Goal: Task Accomplishment & Management: Complete application form

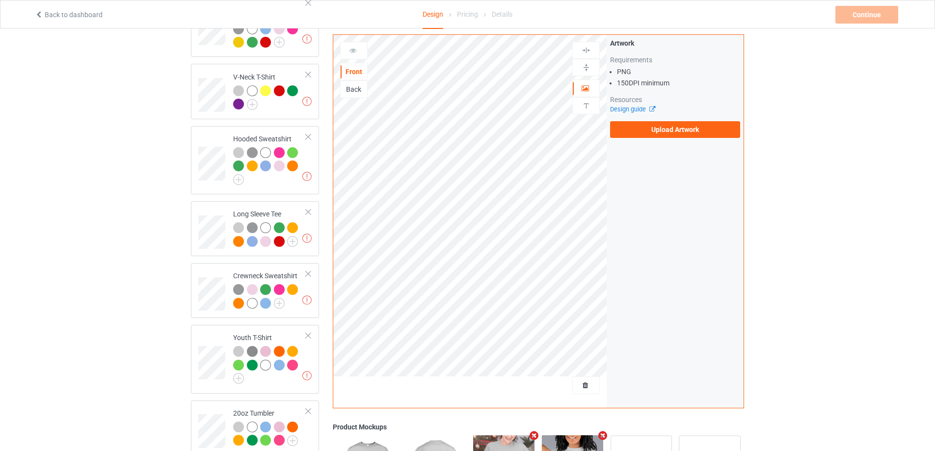
scroll to position [386, 0]
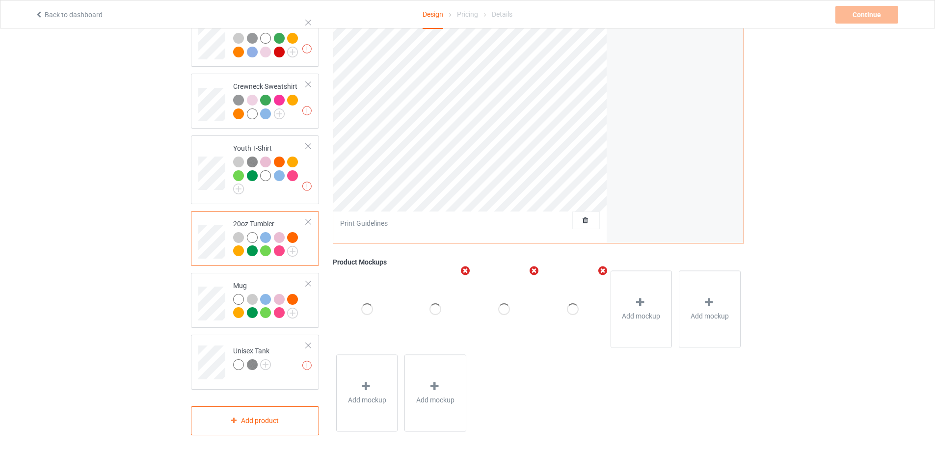
scroll to position [238, 0]
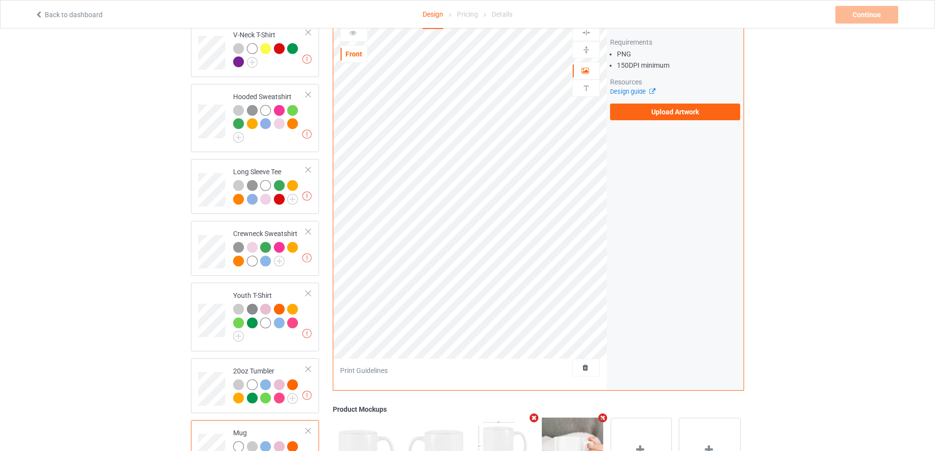
scroll to position [386, 0]
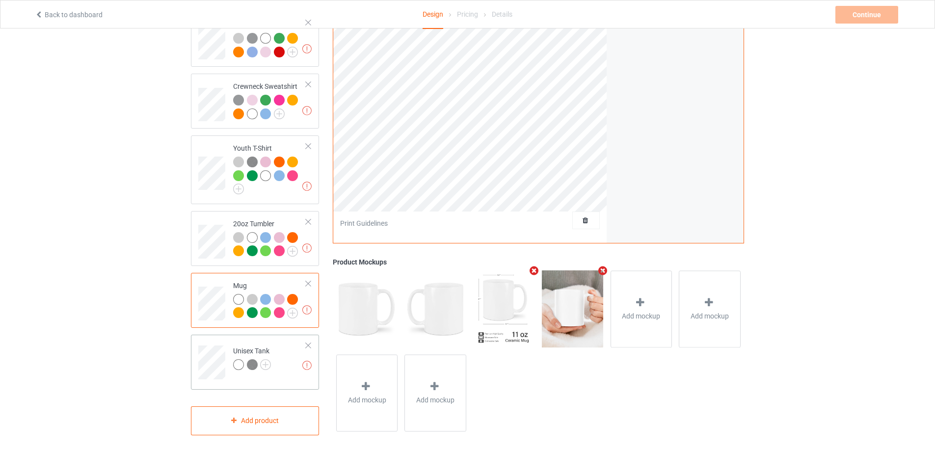
click at [198, 348] on div "Missing artworks Unisex Tank" at bounding box center [255, 362] width 128 height 55
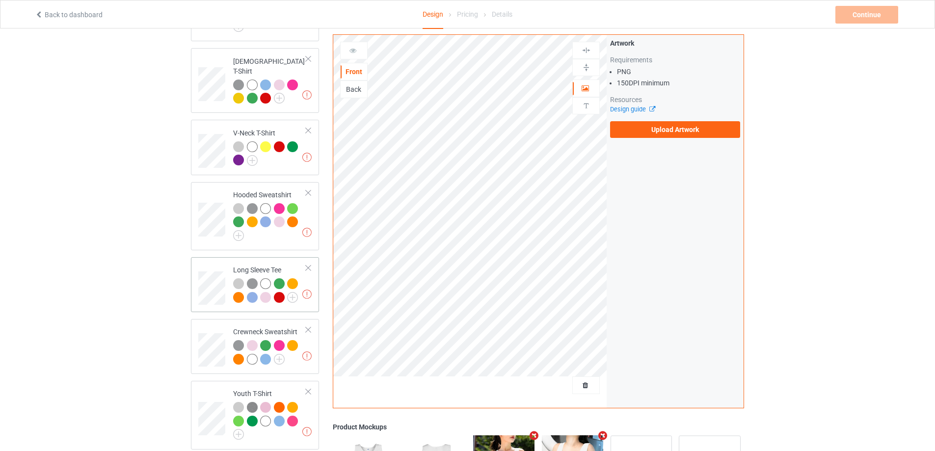
scroll to position [42, 0]
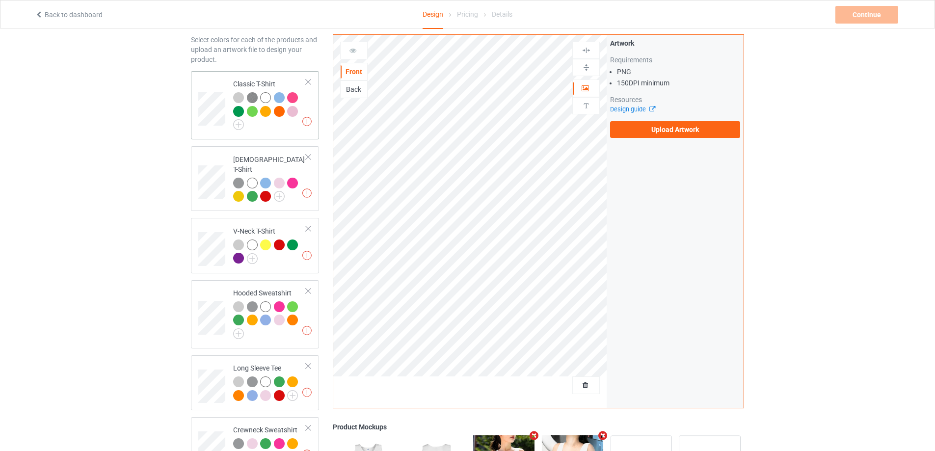
click at [194, 91] on div "Missing artworks Classic T-Shirt" at bounding box center [255, 105] width 128 height 68
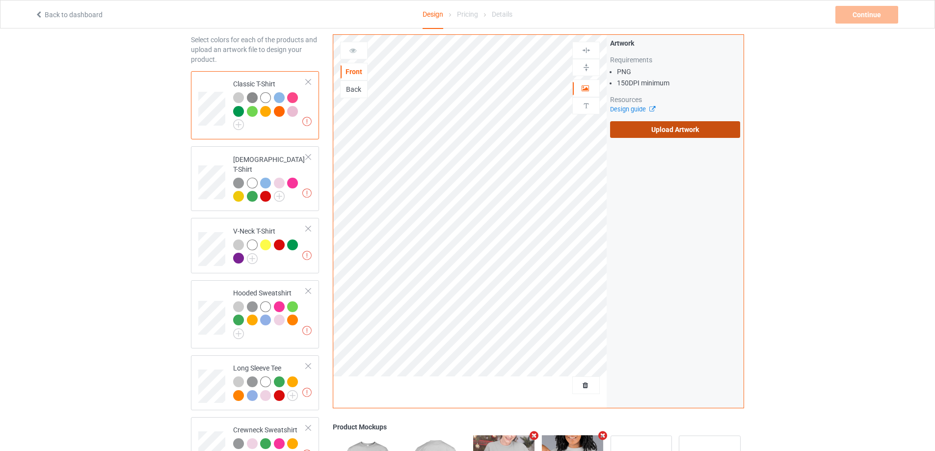
click at [662, 127] on label "Upload Artwork" at bounding box center [675, 129] width 130 height 17
click at [0, 0] on input "Upload Artwork" at bounding box center [0, 0] width 0 height 0
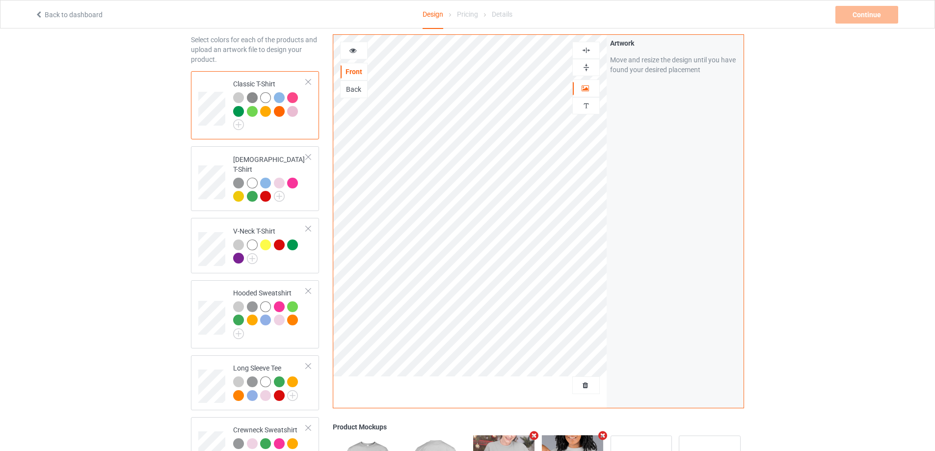
click at [589, 67] on img at bounding box center [585, 67] width 9 height 9
click at [587, 47] on img at bounding box center [585, 50] width 9 height 9
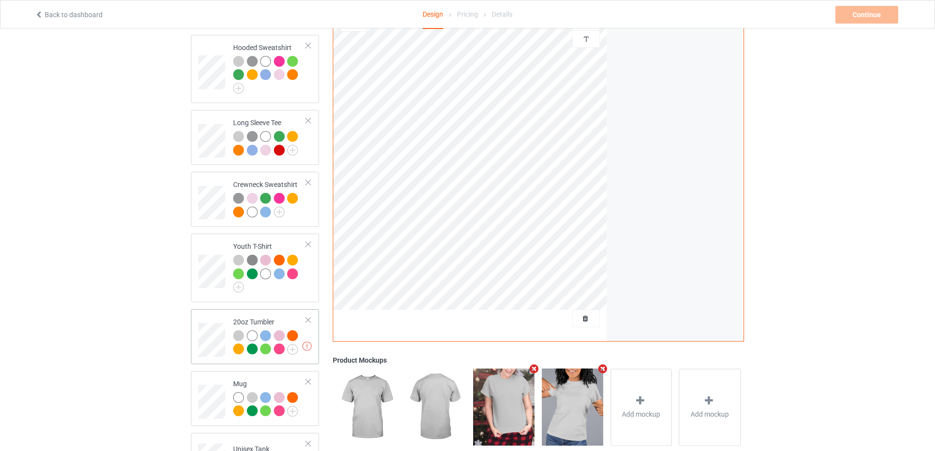
scroll to position [386, 0]
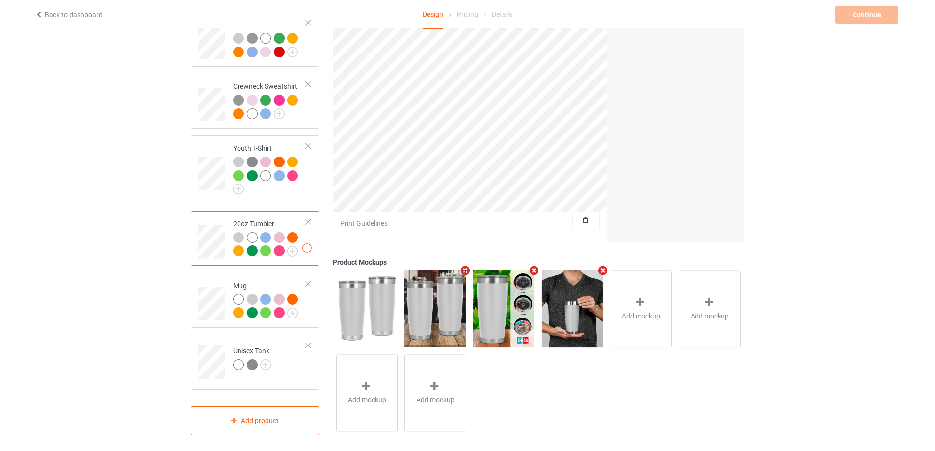
scroll to position [288, 0]
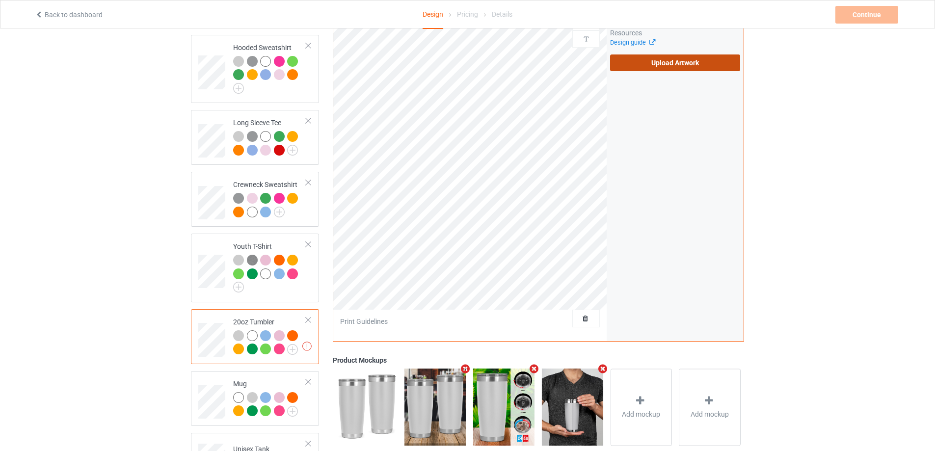
click at [643, 60] on label "Upload Artwork" at bounding box center [675, 62] width 130 height 17
click at [0, 0] on input "Upload Artwork" at bounding box center [0, 0] width 0 height 0
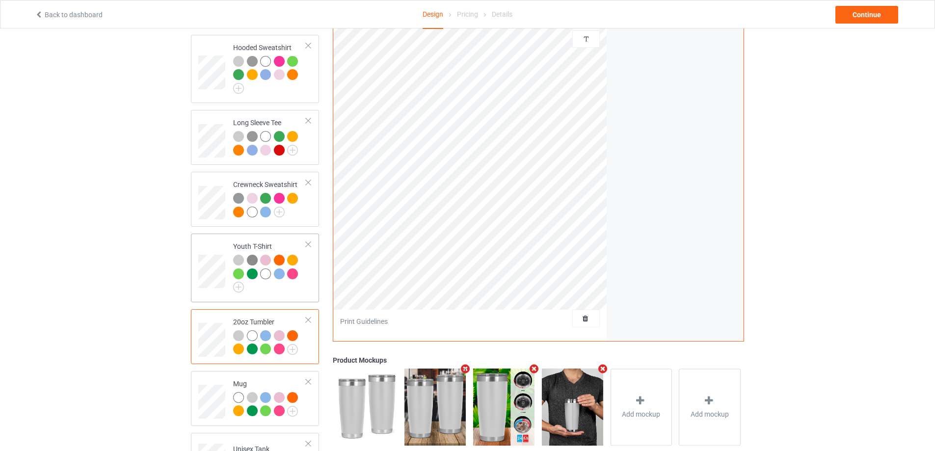
scroll to position [386, 0]
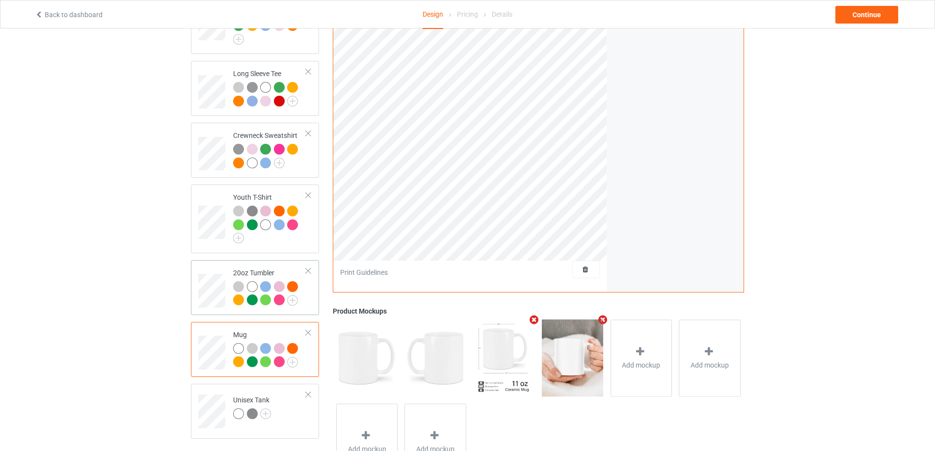
scroll to position [386, 0]
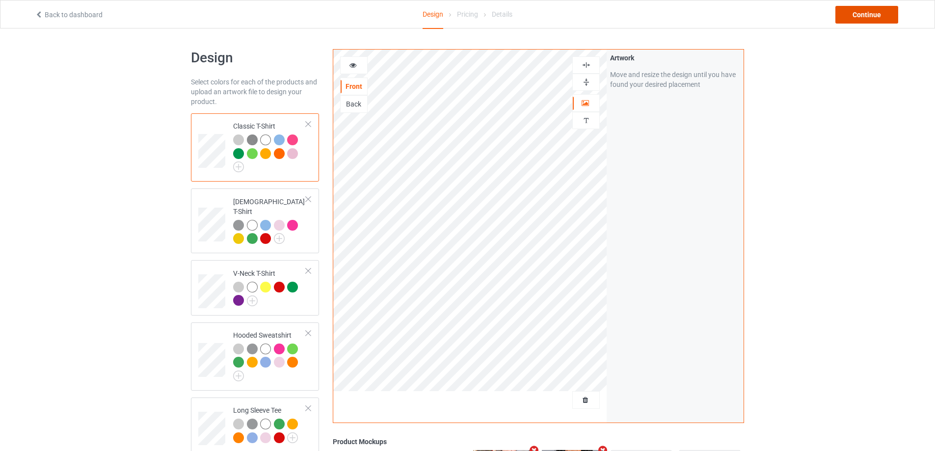
click at [860, 16] on div "Continue" at bounding box center [866, 15] width 63 height 18
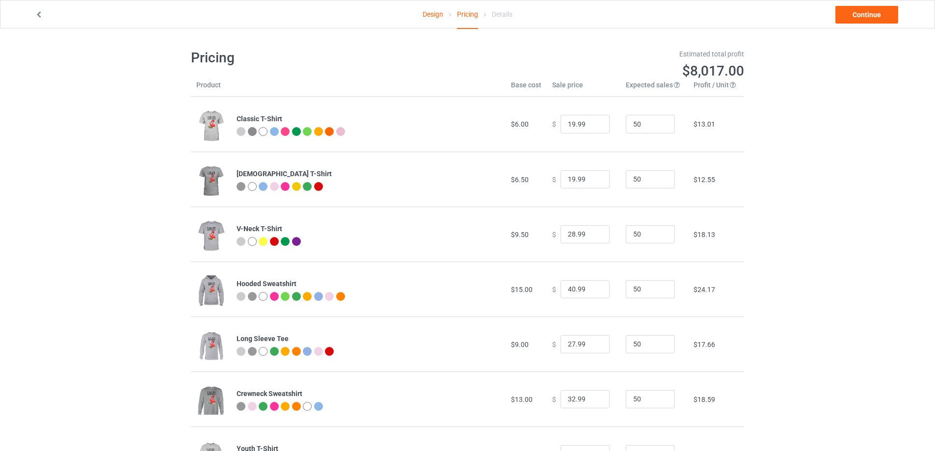
scroll to position [147, 0]
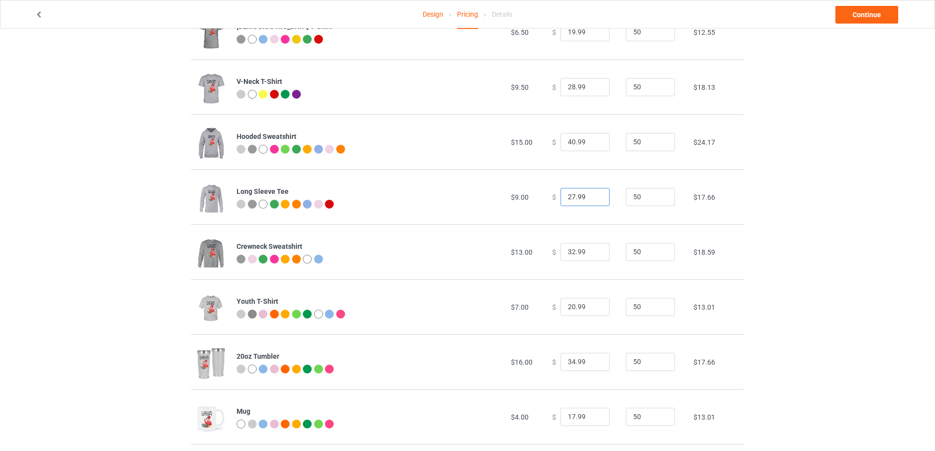
click at [566, 196] on input "27.99" at bounding box center [584, 197] width 49 height 19
type input "24.99"
click at [593, 226] on td "$ 32.99" at bounding box center [584, 251] width 74 height 55
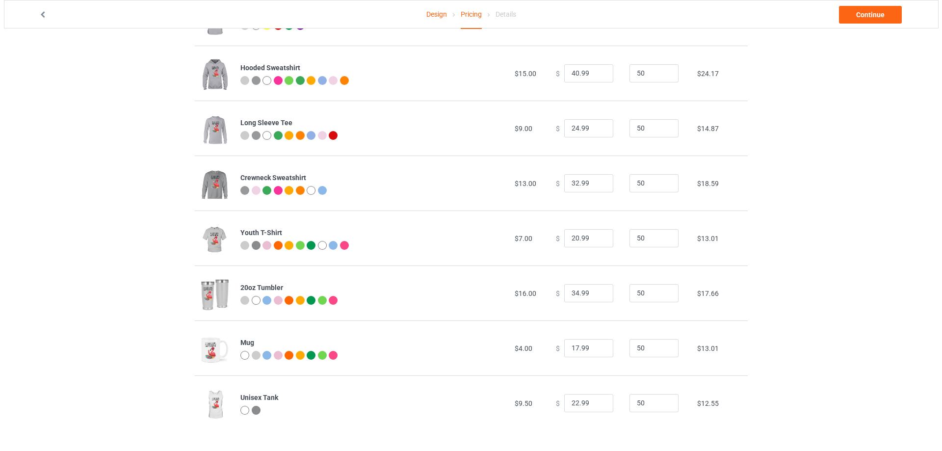
scroll to position [0, 0]
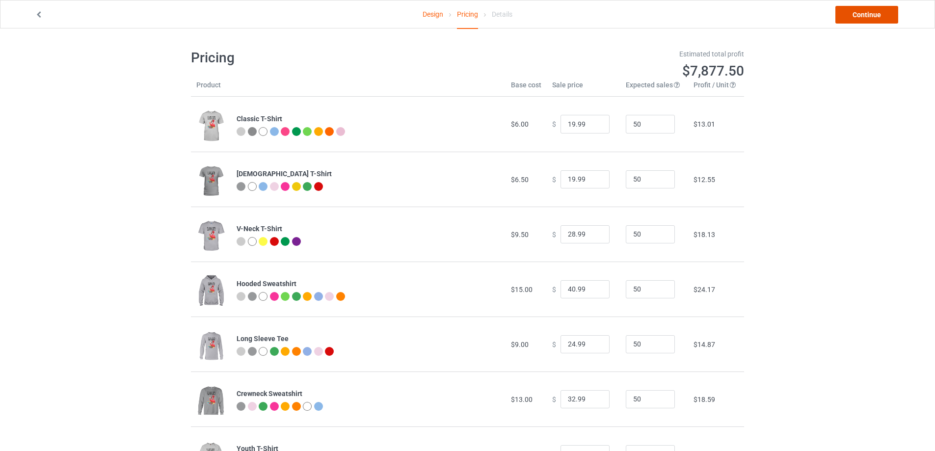
click at [876, 12] on link "Continue" at bounding box center [866, 15] width 63 height 18
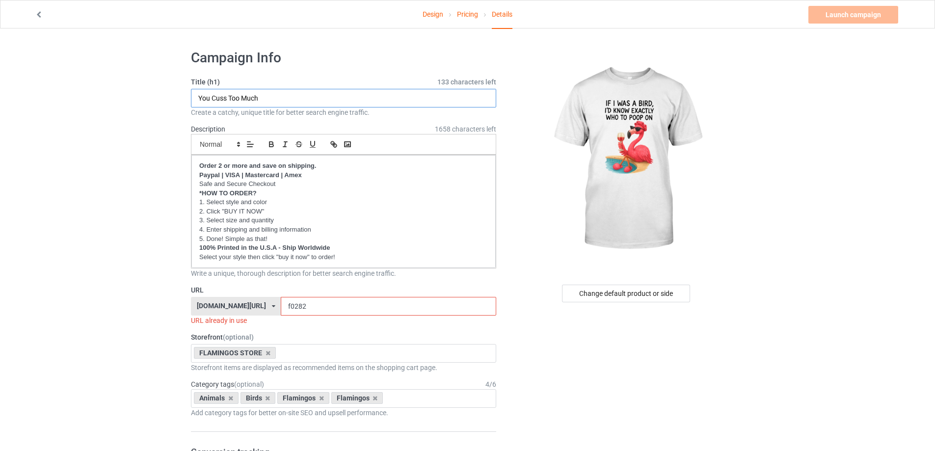
drag, startPoint x: 237, startPoint y: 97, endPoint x: 173, endPoint y: 96, distance: 63.8
type input "If I Was A Bird"
click at [299, 298] on input "f0282" at bounding box center [388, 306] width 215 height 19
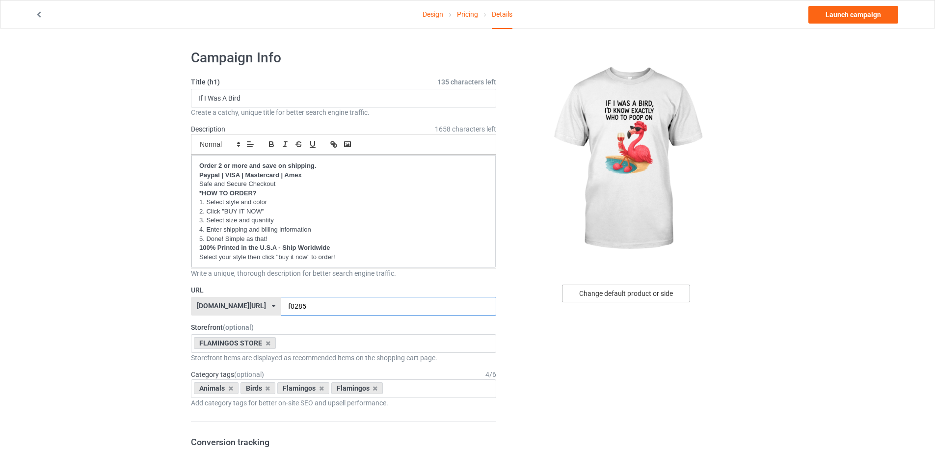
type input "f0285"
click at [637, 294] on div "Change default product or side" at bounding box center [626, 294] width 128 height 18
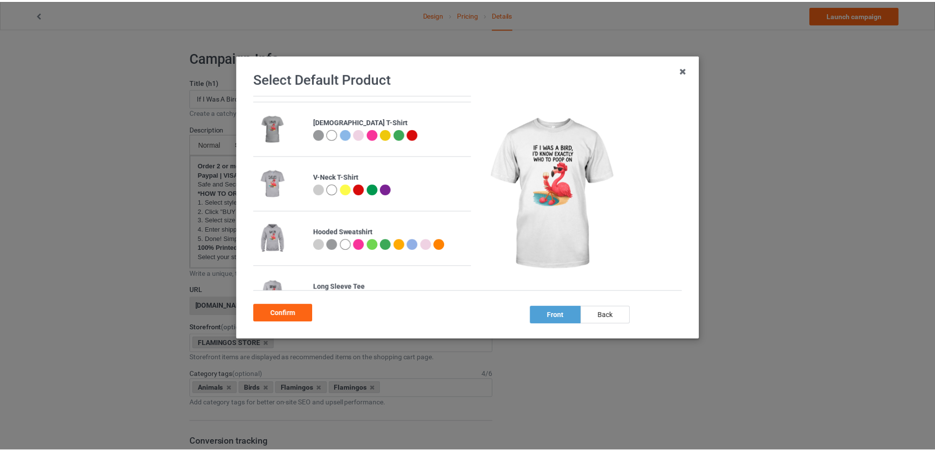
scroll to position [98, 0]
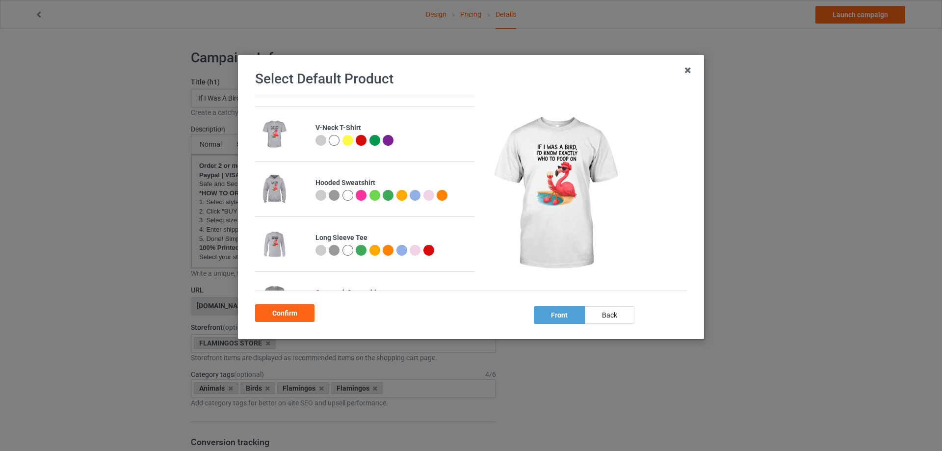
drag, startPoint x: 415, startPoint y: 247, endPoint x: 411, endPoint y: 252, distance: 6.3
click at [415, 247] on div at bounding box center [415, 250] width 11 height 11
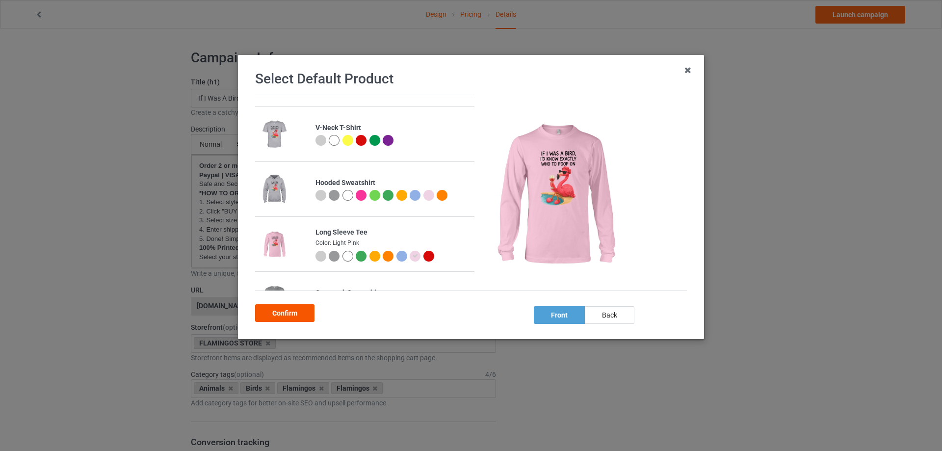
click at [292, 310] on div "Confirm" at bounding box center [284, 313] width 59 height 18
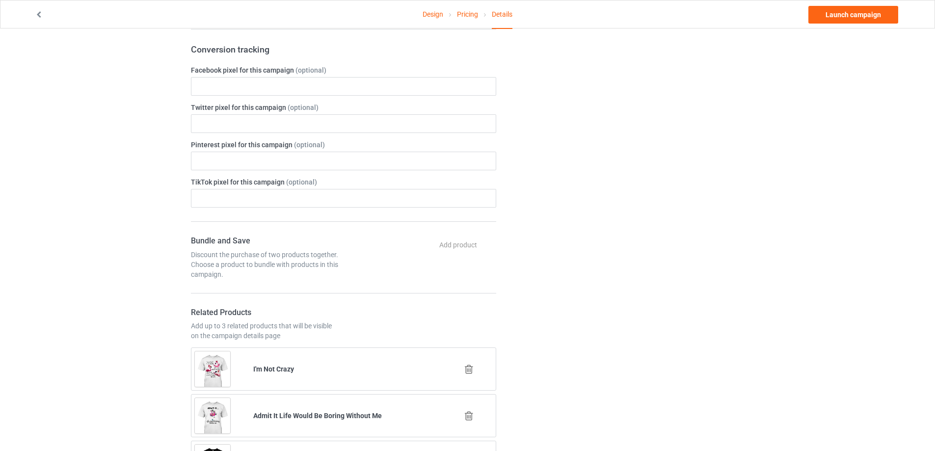
scroll to position [540, 0]
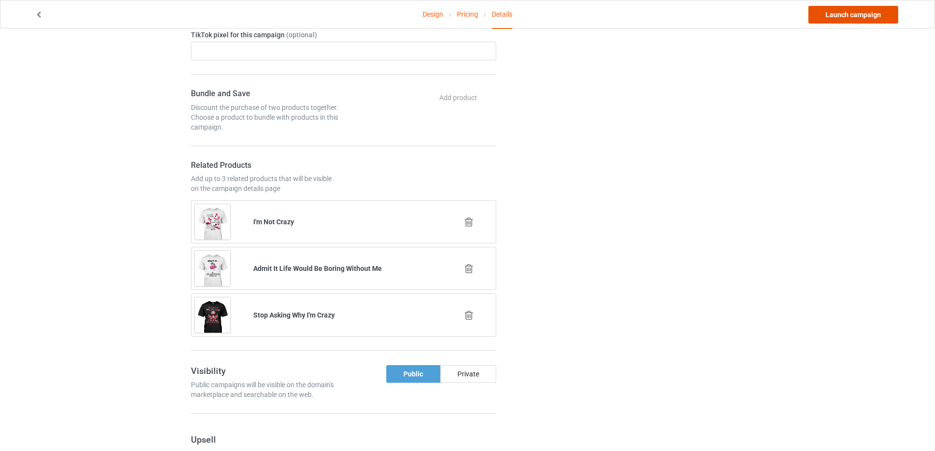
click at [861, 14] on link "Launch campaign" at bounding box center [853, 15] width 90 height 18
